Goal: Task Accomplishment & Management: Manage account settings

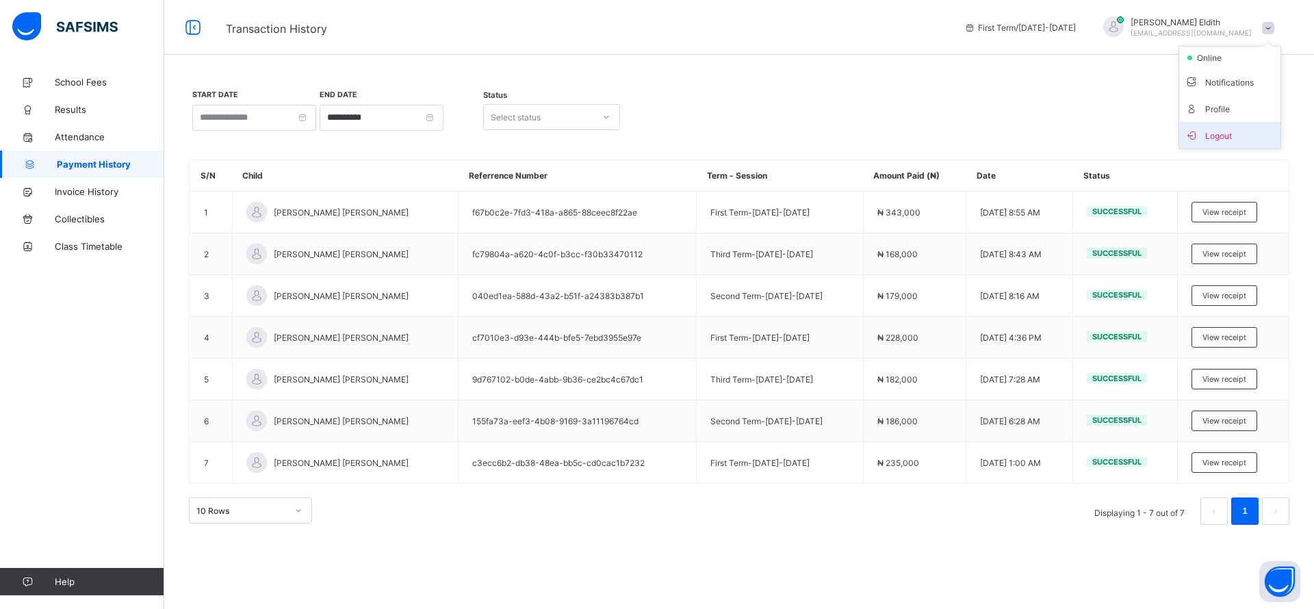
click at [1227, 130] on span "Logout" at bounding box center [1230, 135] width 90 height 16
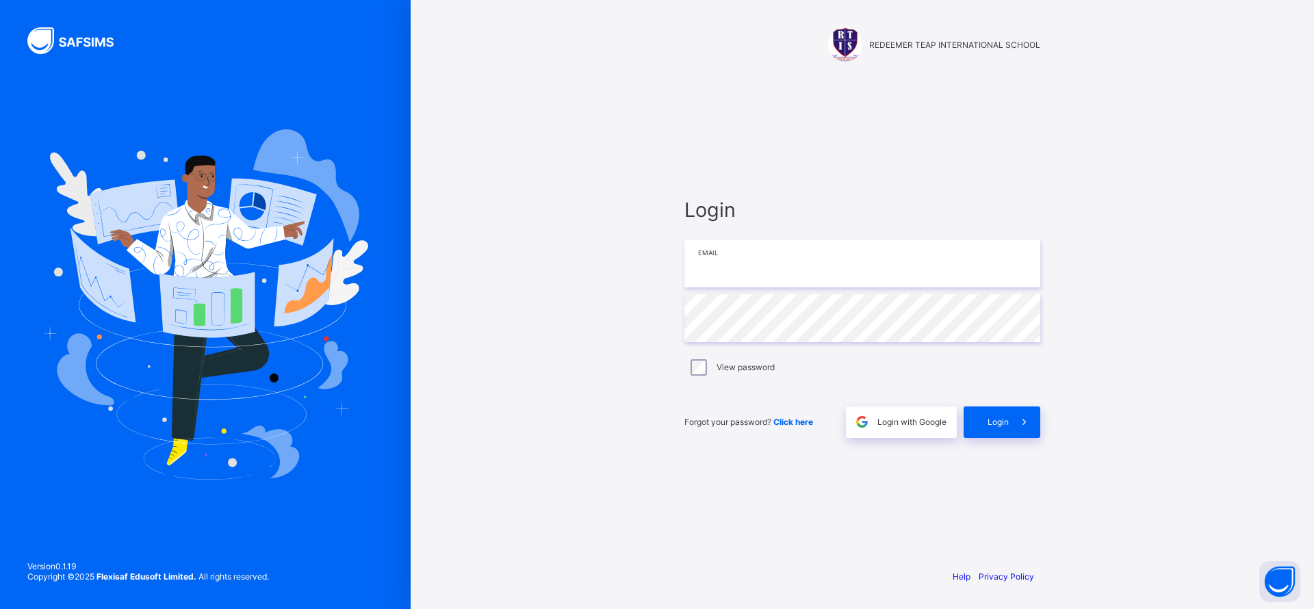
click at [908, 251] on input "email" at bounding box center [863, 264] width 356 height 48
type input "**********"
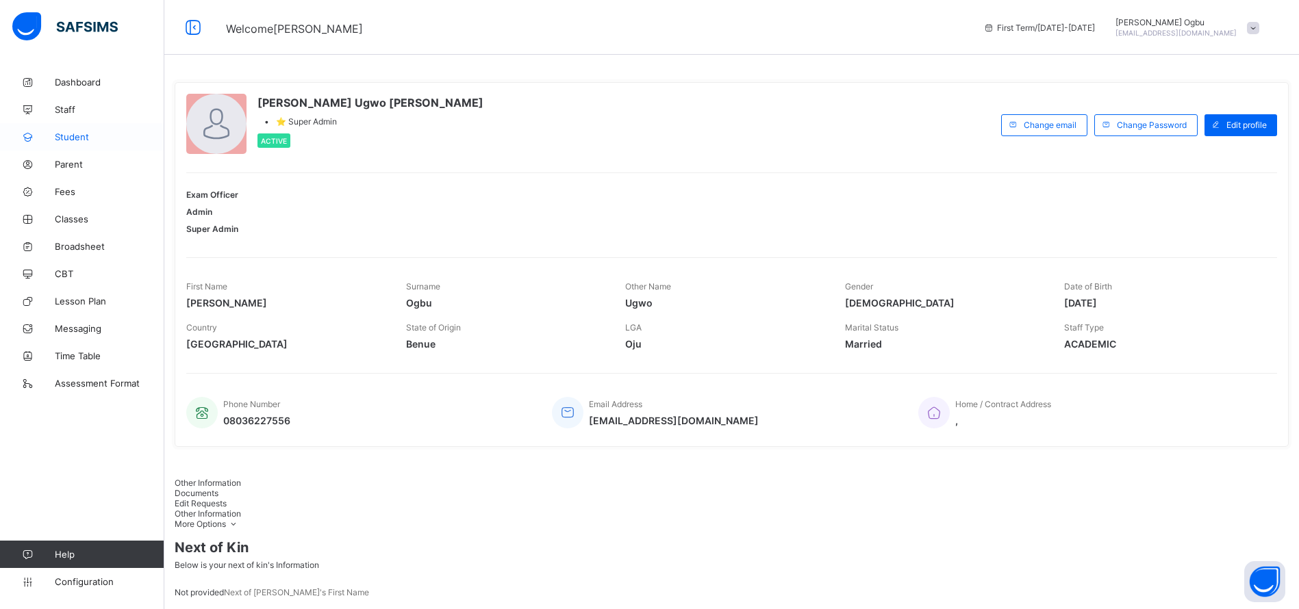
click at [78, 143] on link "Student" at bounding box center [82, 136] width 164 height 27
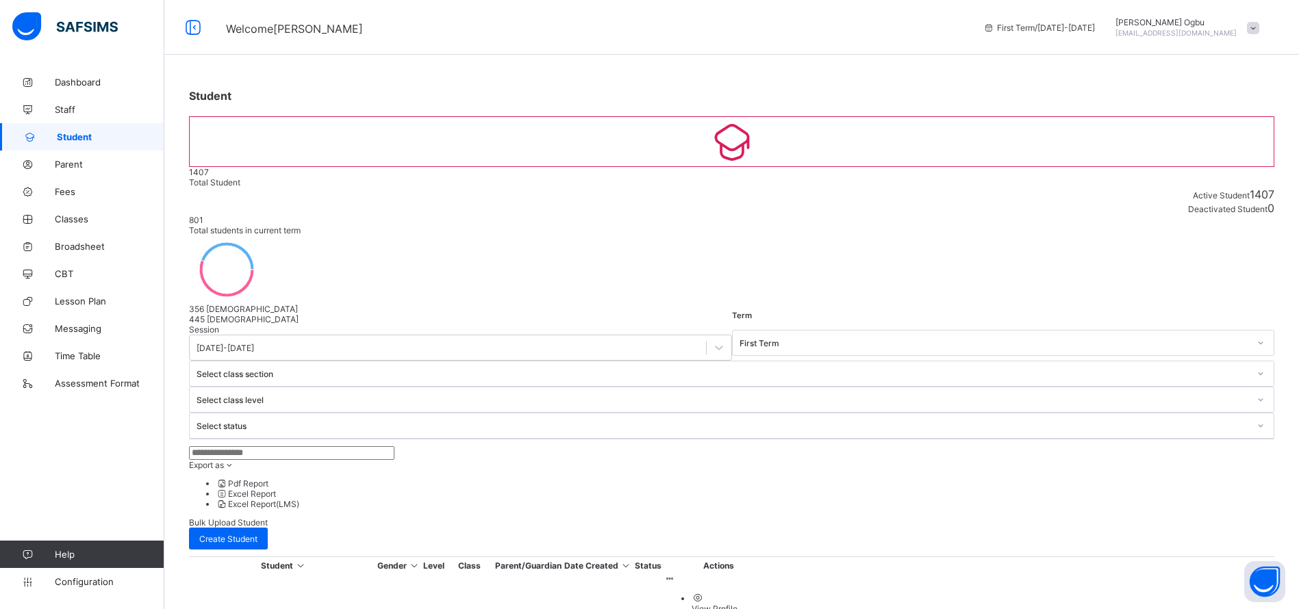
click at [226, 446] on input "text" at bounding box center [291, 453] width 205 height 14
type input "****"
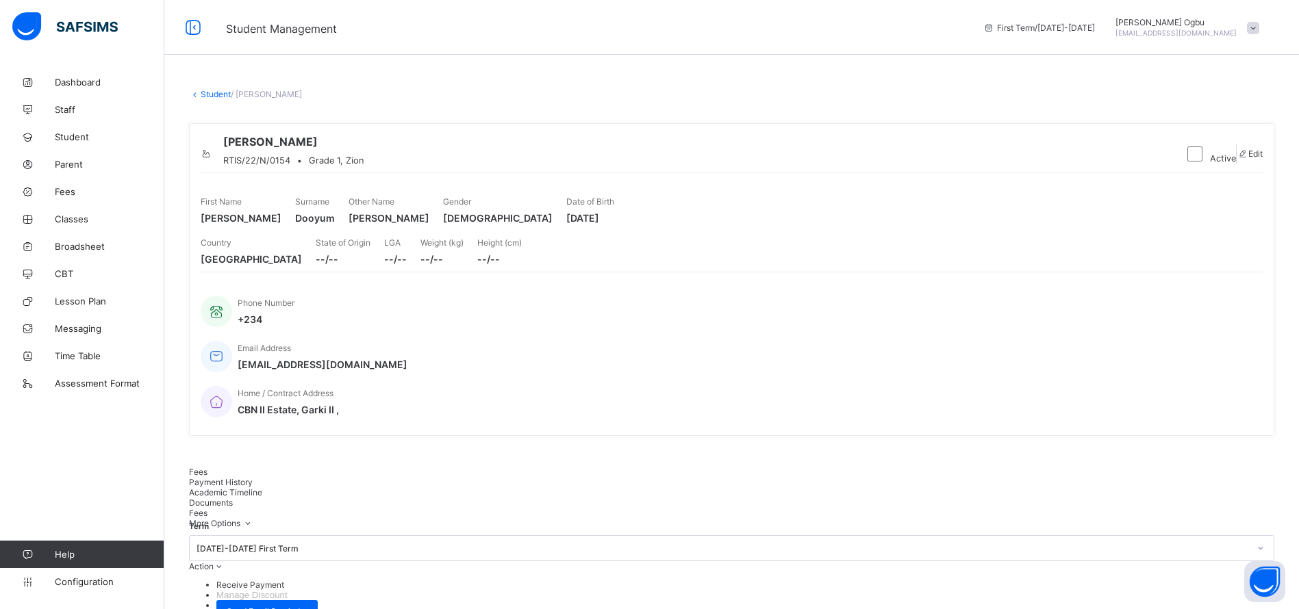
click at [253, 477] on span "Payment History" at bounding box center [221, 482] width 64 height 10
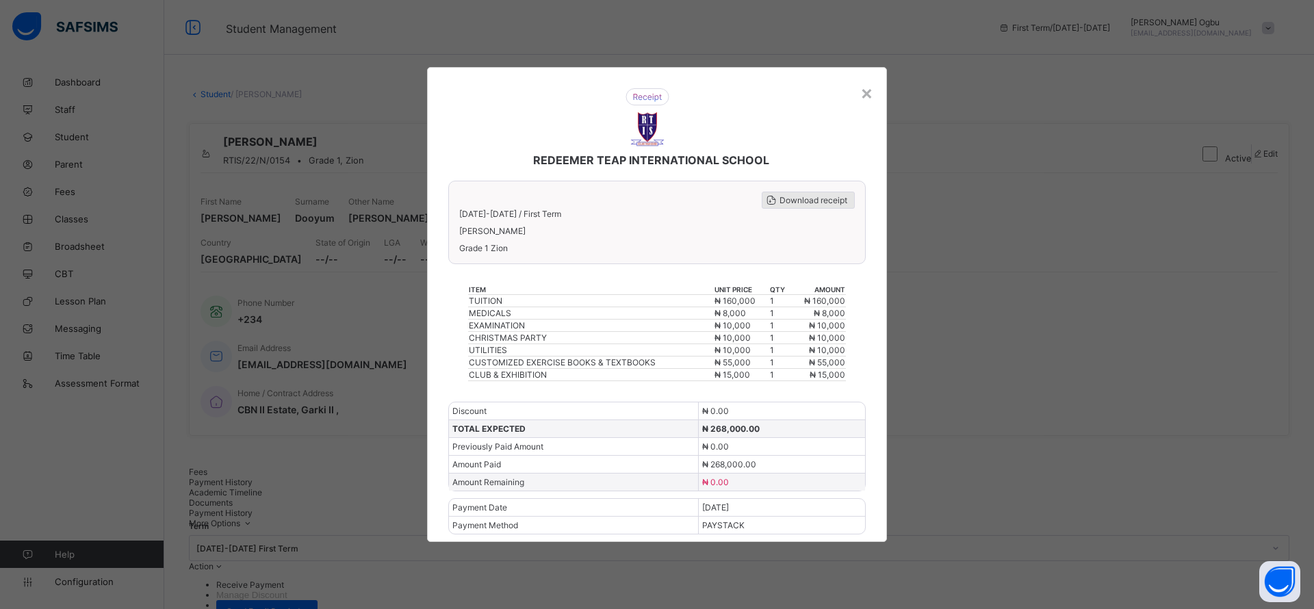
click at [804, 202] on span "Download receipt" at bounding box center [814, 200] width 68 height 10
click at [784, 203] on span "Download receipt" at bounding box center [803, 200] width 68 height 10
click at [769, 192] on span at bounding box center [760, 200] width 17 height 17
click at [857, 94] on div "×" at bounding box center [856, 92] width 13 height 23
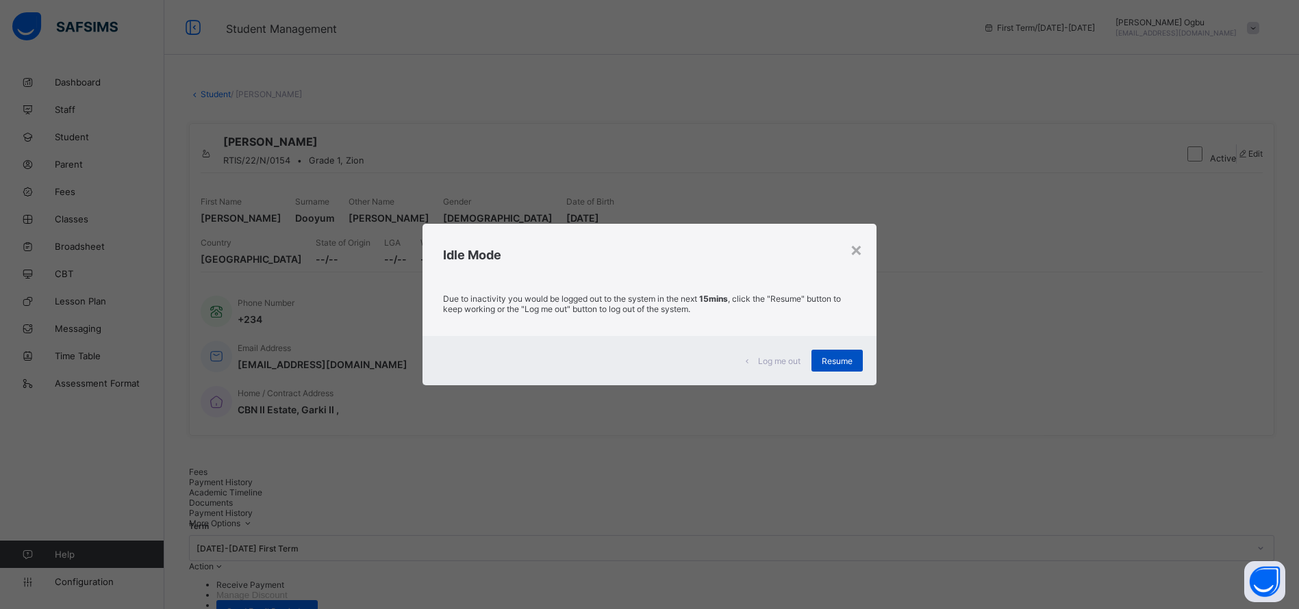
click at [830, 356] on span "Resume" at bounding box center [836, 361] width 31 height 10
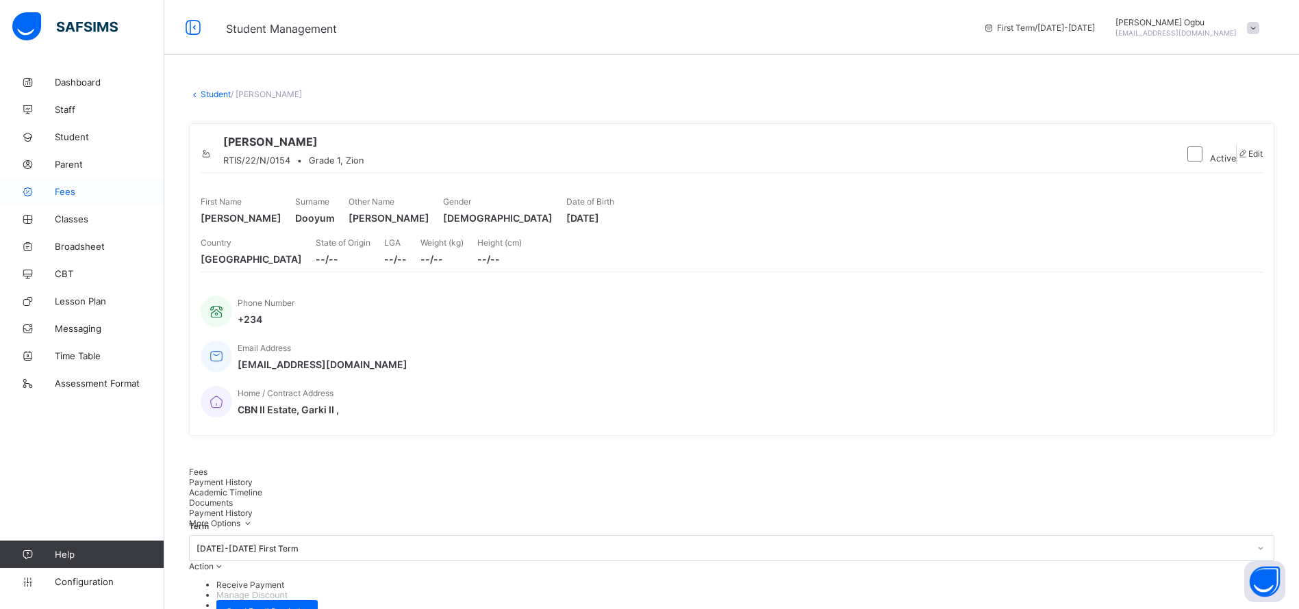
click at [62, 194] on span "Fees" at bounding box center [110, 191] width 110 height 11
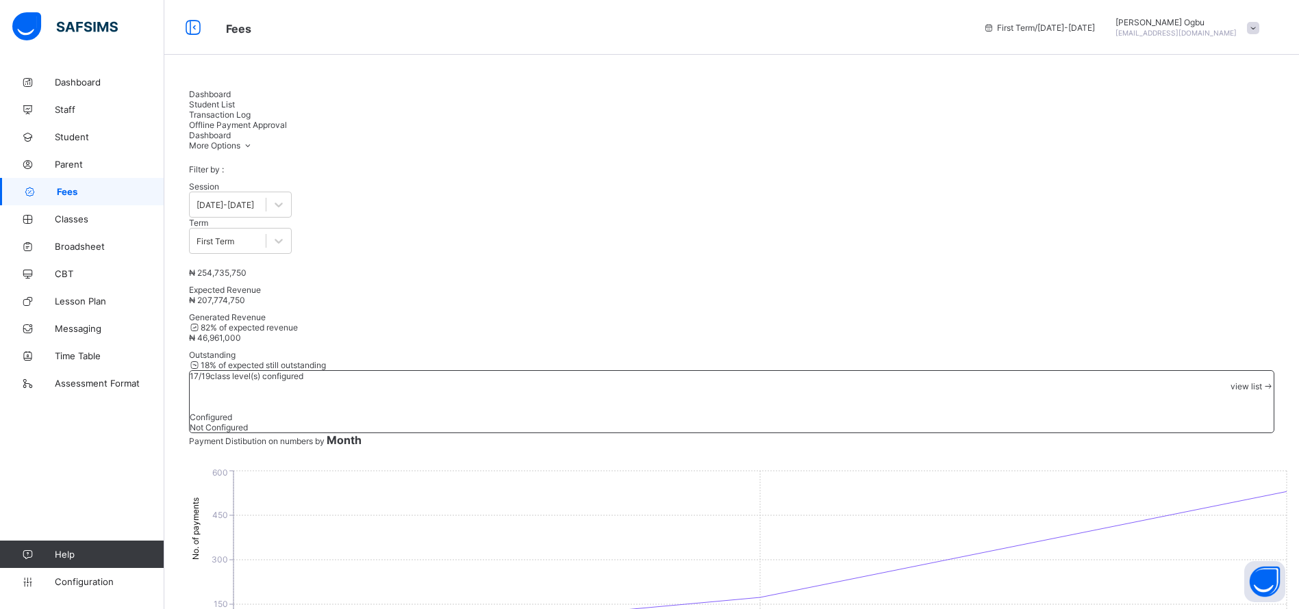
click at [235, 105] on span "Student List" at bounding box center [212, 104] width 46 height 10
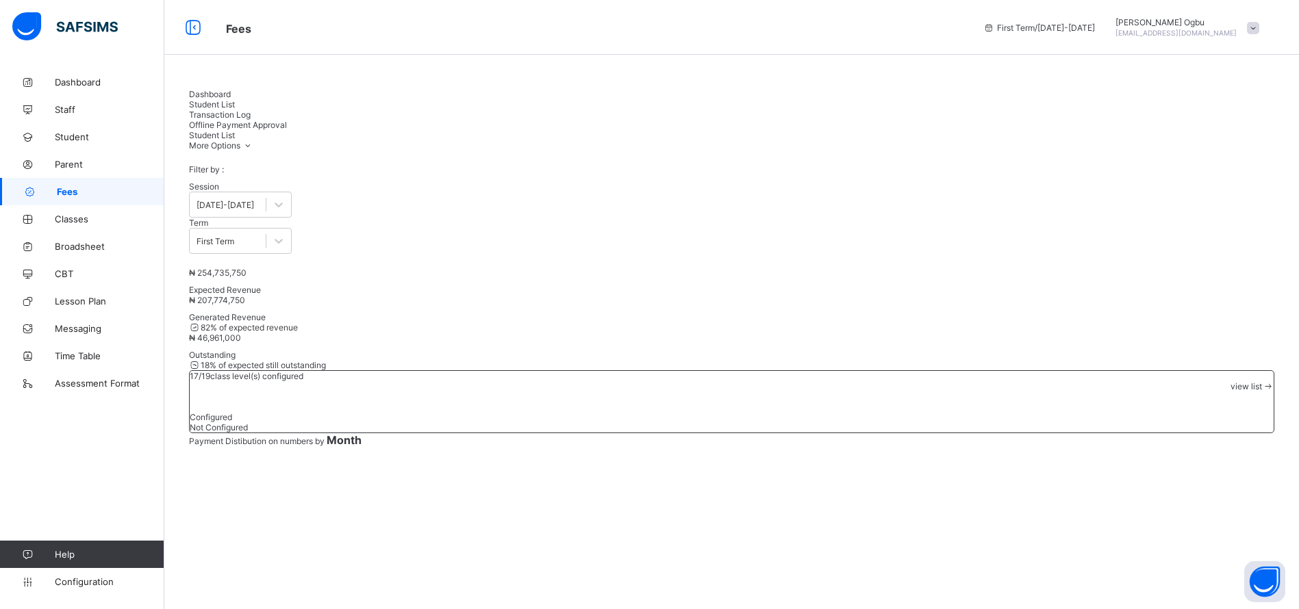
scroll to position [0, 0]
